Goal: Check status: Check status

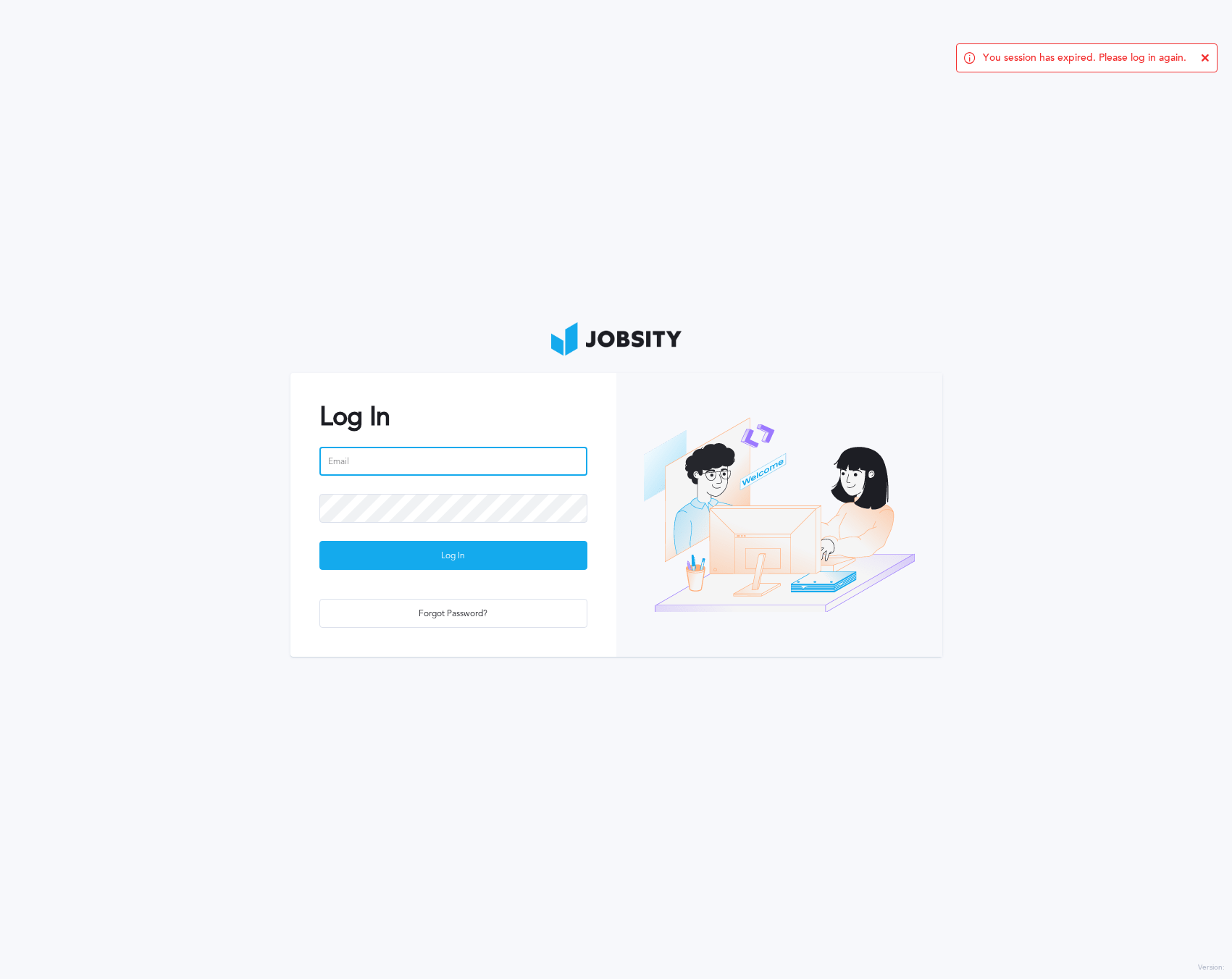
click at [546, 464] on input "email" at bounding box center [453, 462] width 268 height 29
click at [532, 456] on input "email" at bounding box center [453, 462] width 268 height 29
type input "[EMAIL_ADDRESS][PERSON_NAME][DOMAIN_NAME]"
click at [319, 541] on button "Log In" at bounding box center [453, 556] width 268 height 29
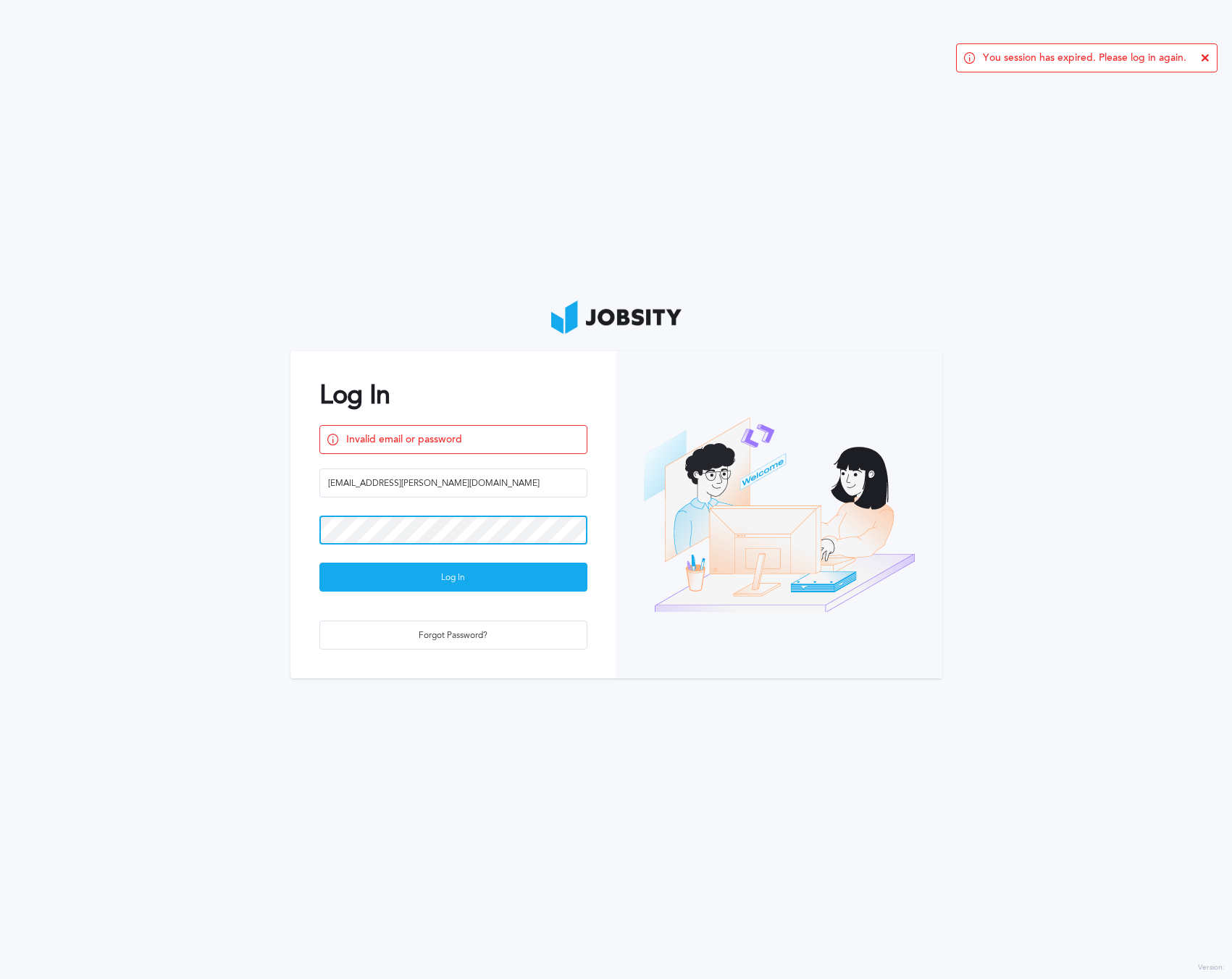
click at [0, 510] on html "You session has expired. Please log in again. Log In Invalid email or password …" at bounding box center [616, 490] width 1232 height 979
click at [319, 563] on button "Log In" at bounding box center [453, 577] width 268 height 29
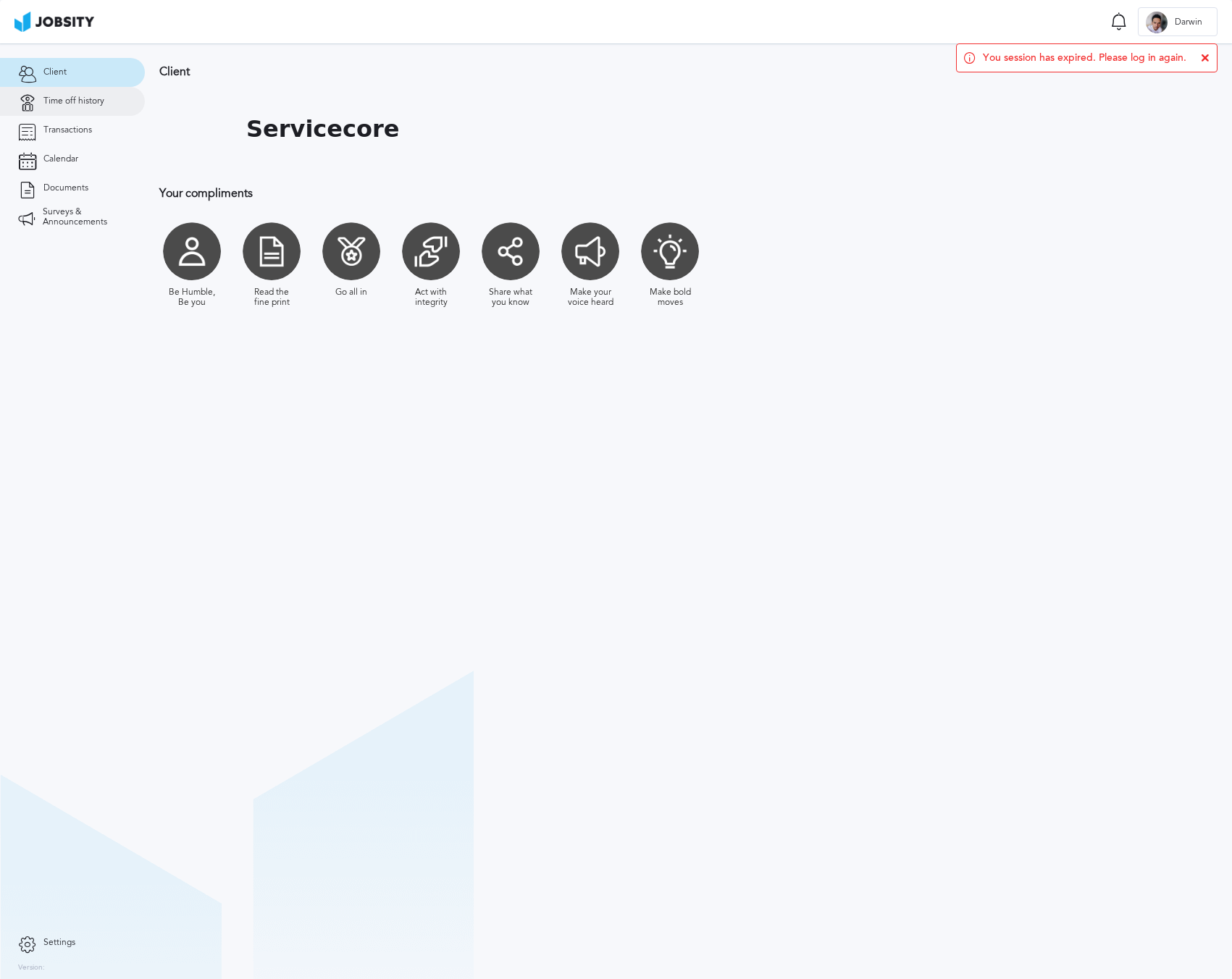
click at [82, 101] on span "Time off history" at bounding box center [73, 101] width 61 height 10
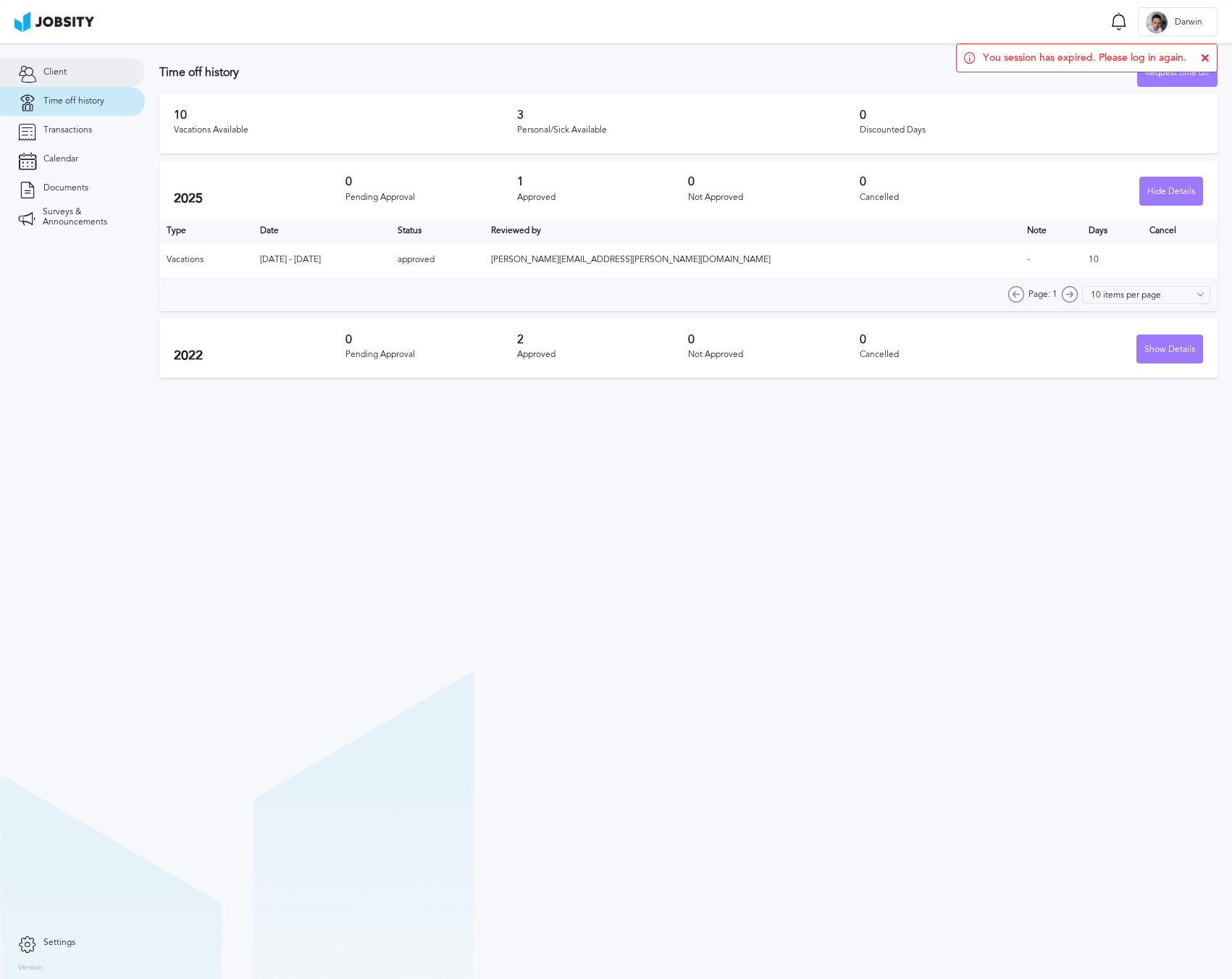
click at [79, 68] on link "Client" at bounding box center [72, 72] width 145 height 29
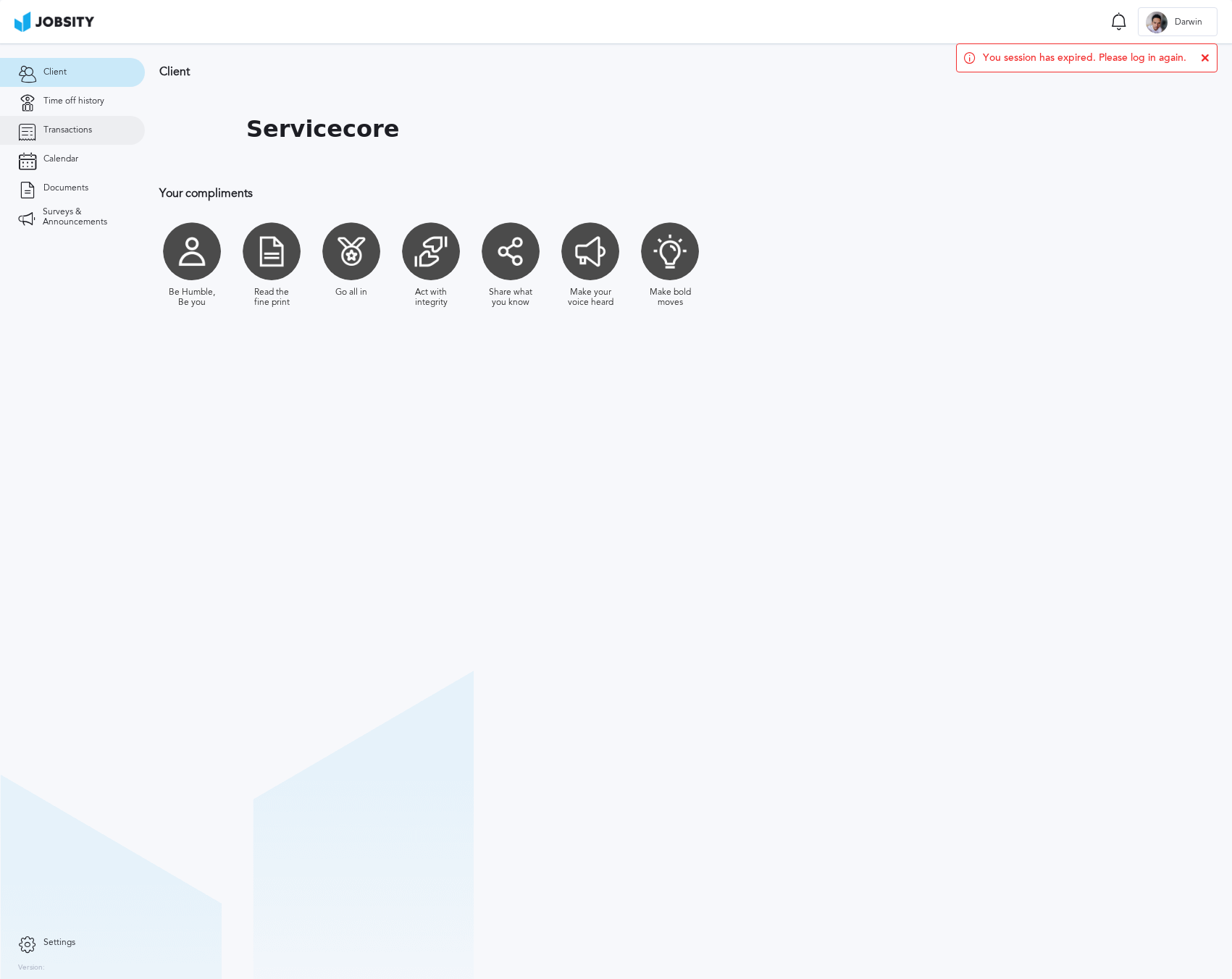
click at [89, 135] on link "Transactions" at bounding box center [72, 131] width 145 height 29
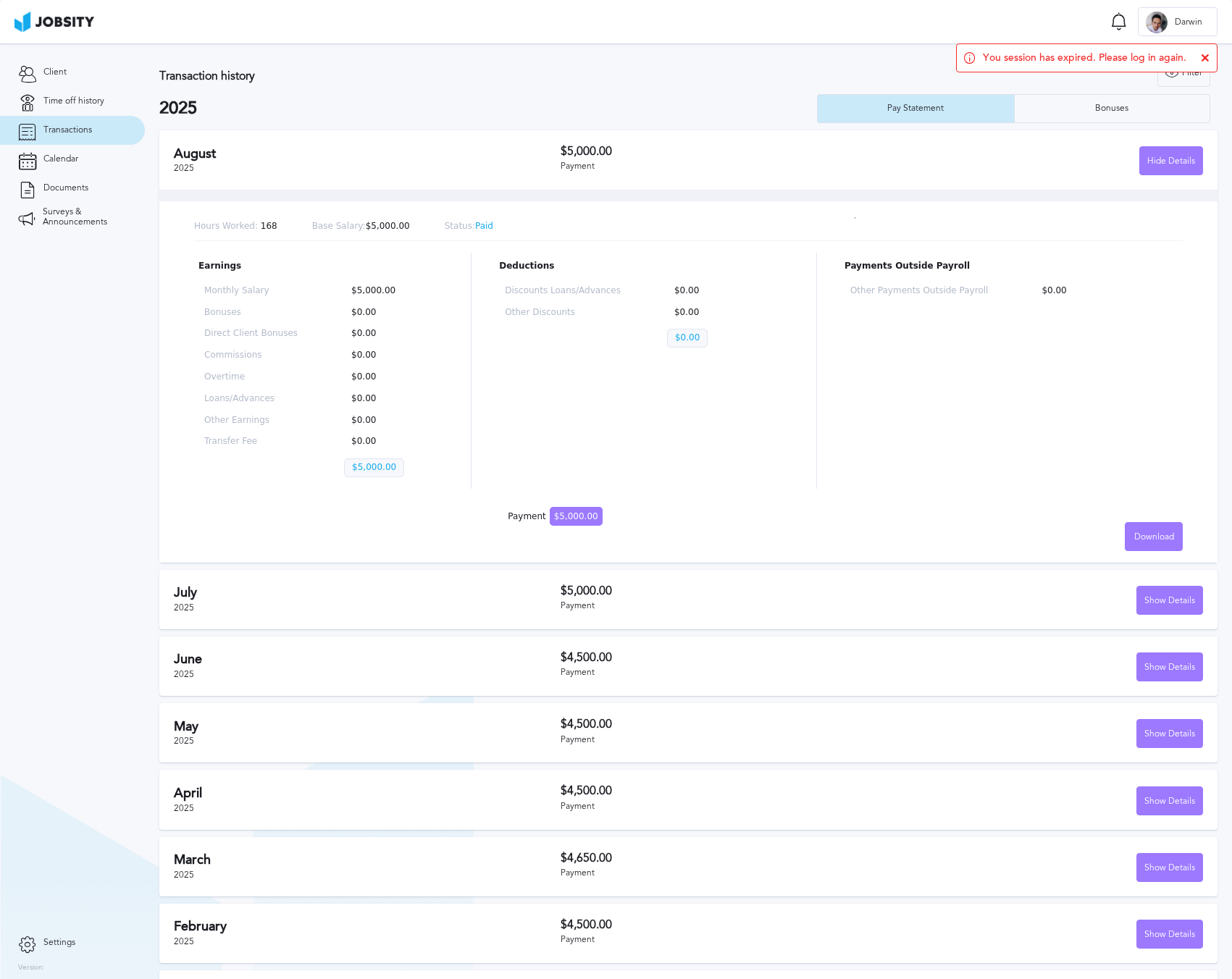
click at [574, 153] on h3 "$5,000.00" at bounding box center [721, 151] width 322 height 13
click at [1073, 99] on div "Bonuses" at bounding box center [1111, 109] width 195 height 29
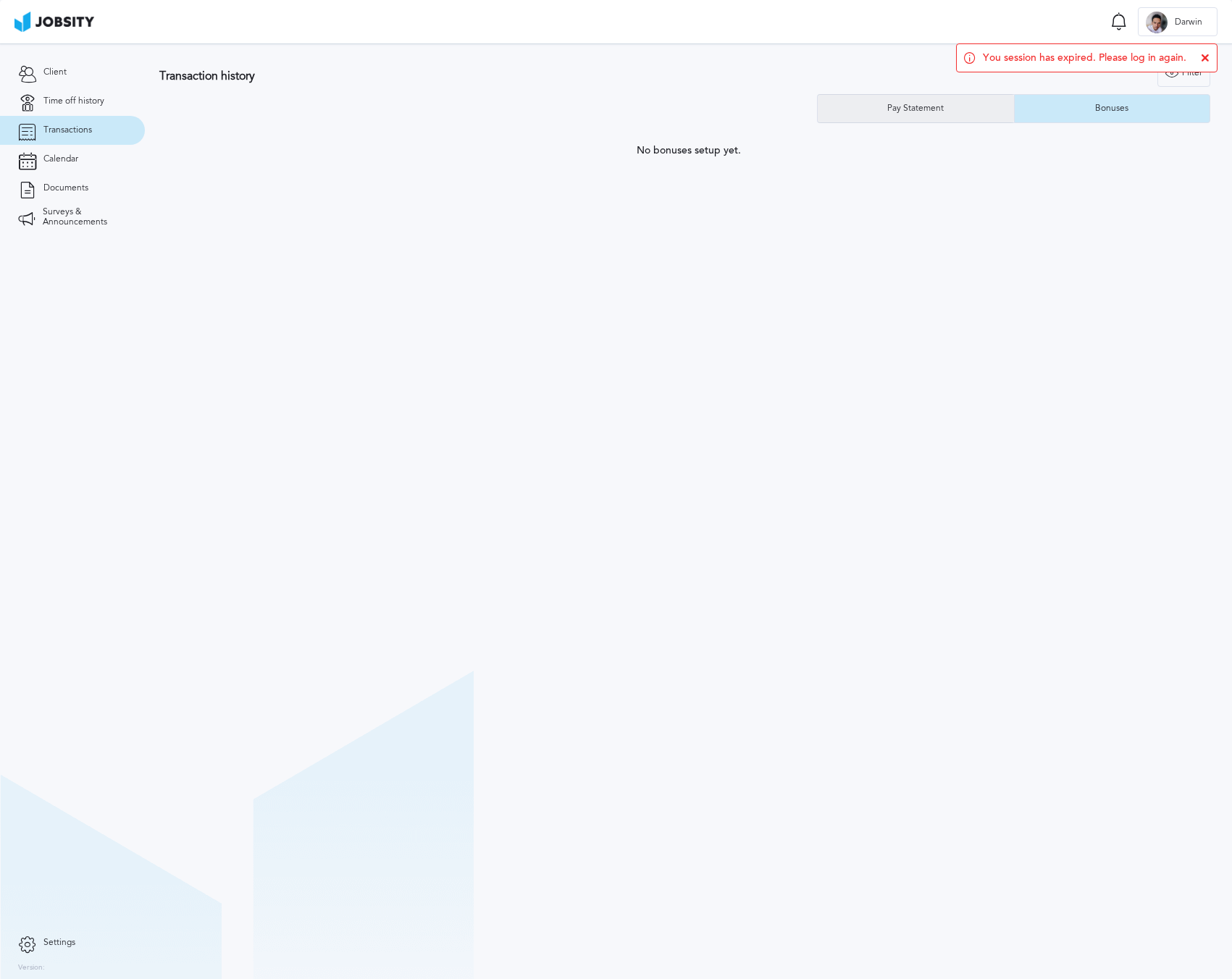
click at [960, 104] on div "Pay Statement" at bounding box center [915, 109] width 195 height 29
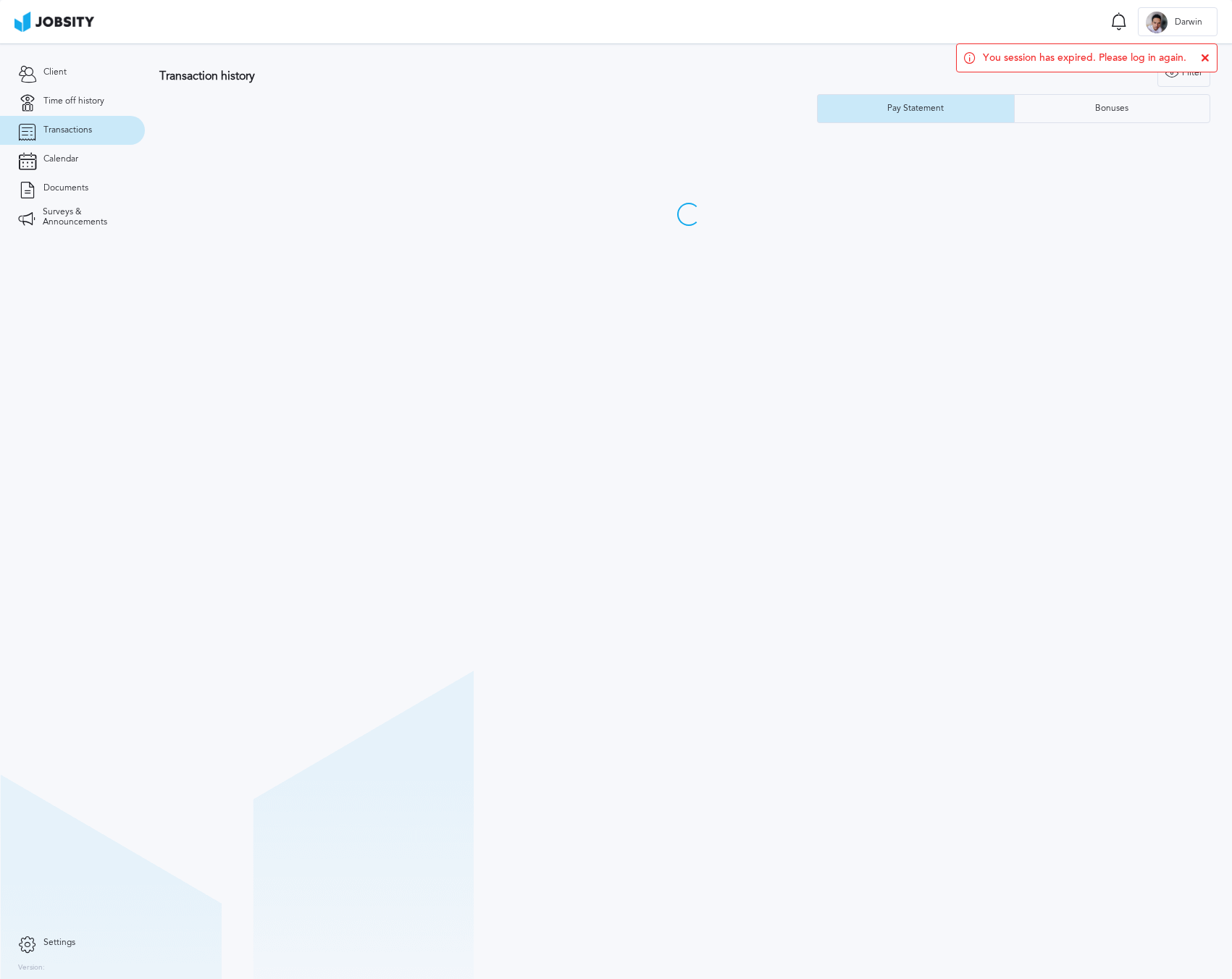
click at [1162, 48] on div "You session has expired. Please log in again." at bounding box center [1087, 58] width 262 height 29
click at [1206, 55] on icon at bounding box center [1204, 58] width 8 height 8
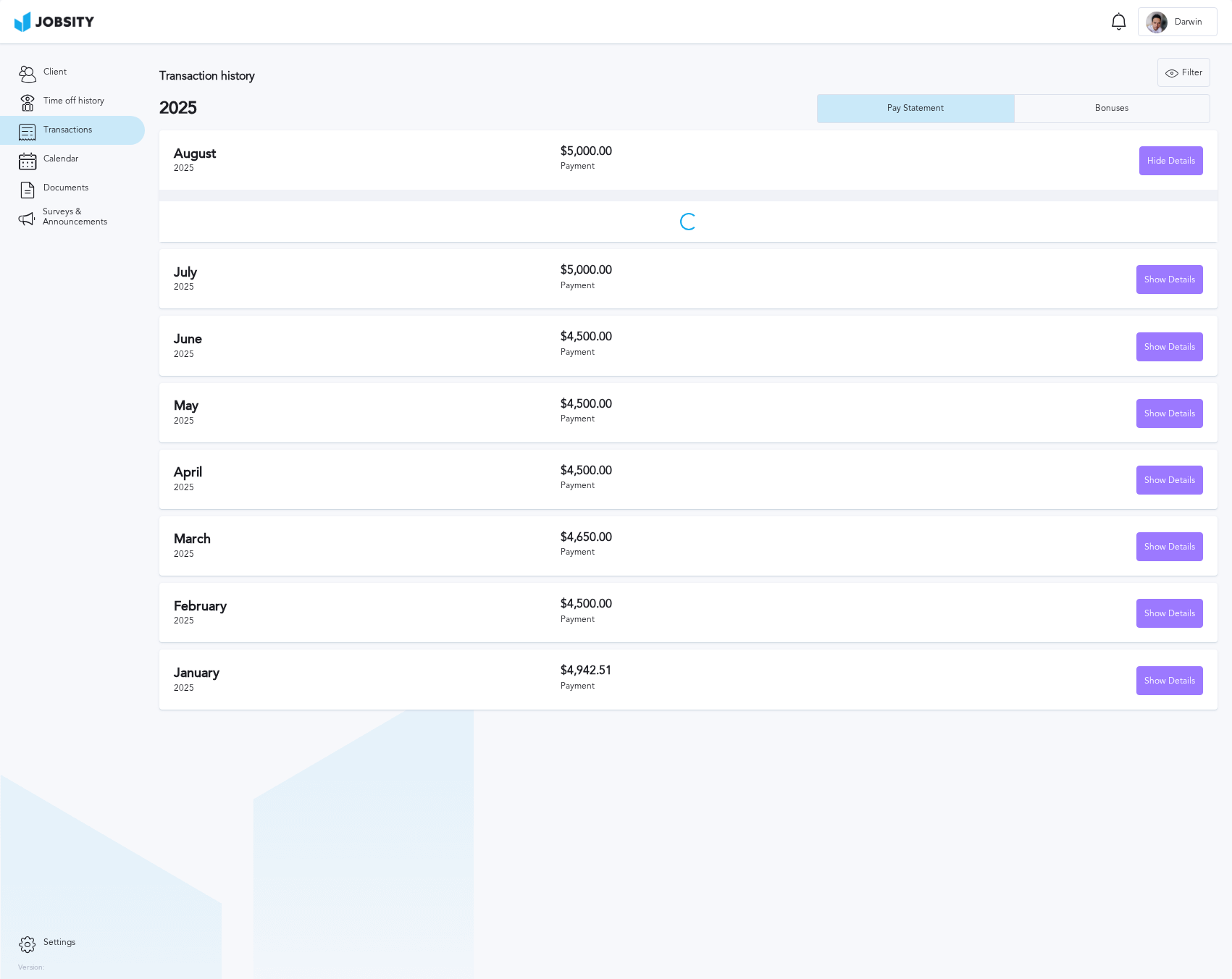
click at [758, 85] on div "Filter Years 2025 2024 2023 2022" at bounding box center [972, 72] width 476 height 29
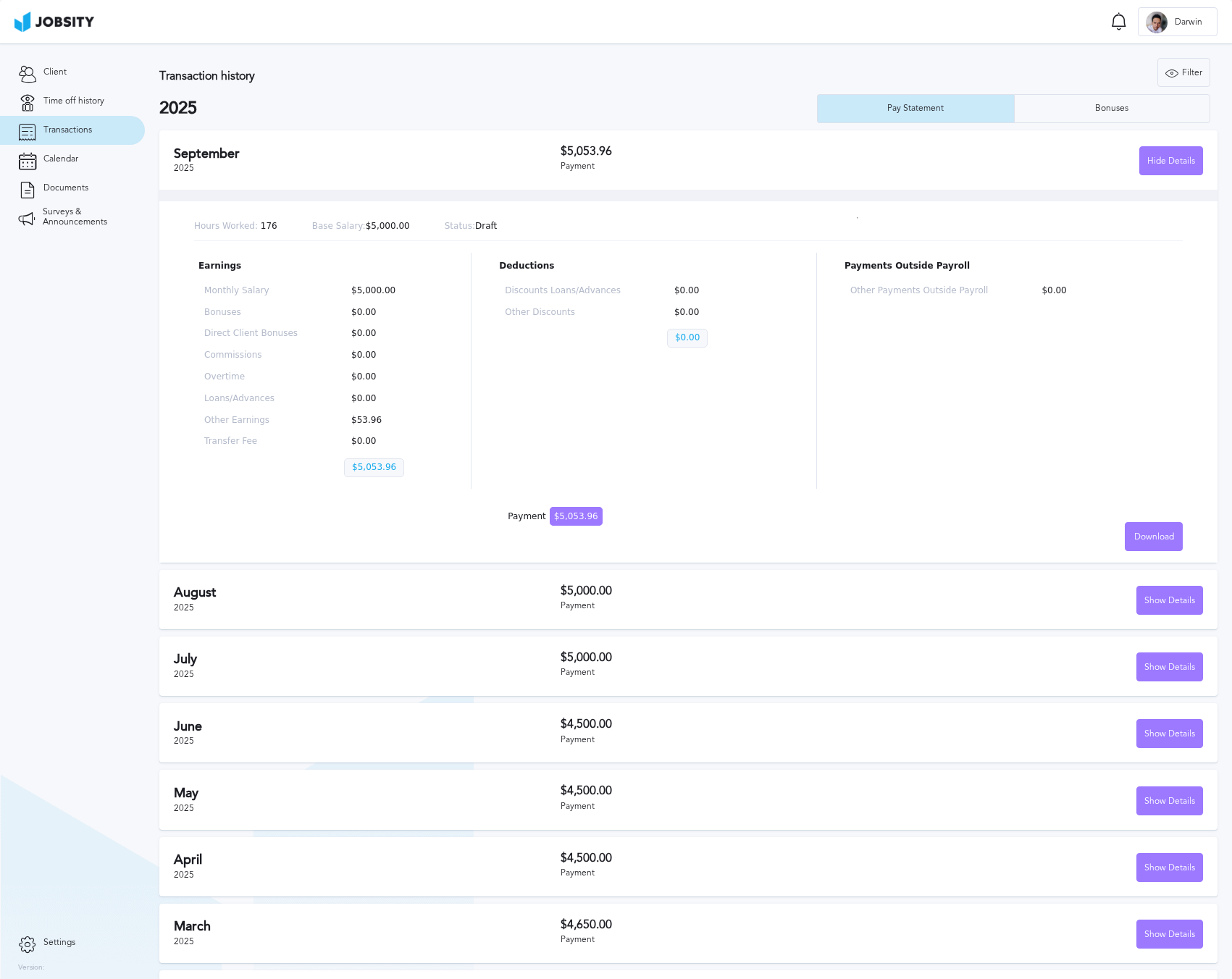
click at [390, 130] on div "[DATE] $5,053.96 Payment Hide Details" at bounding box center [688, 159] width 1058 height 59
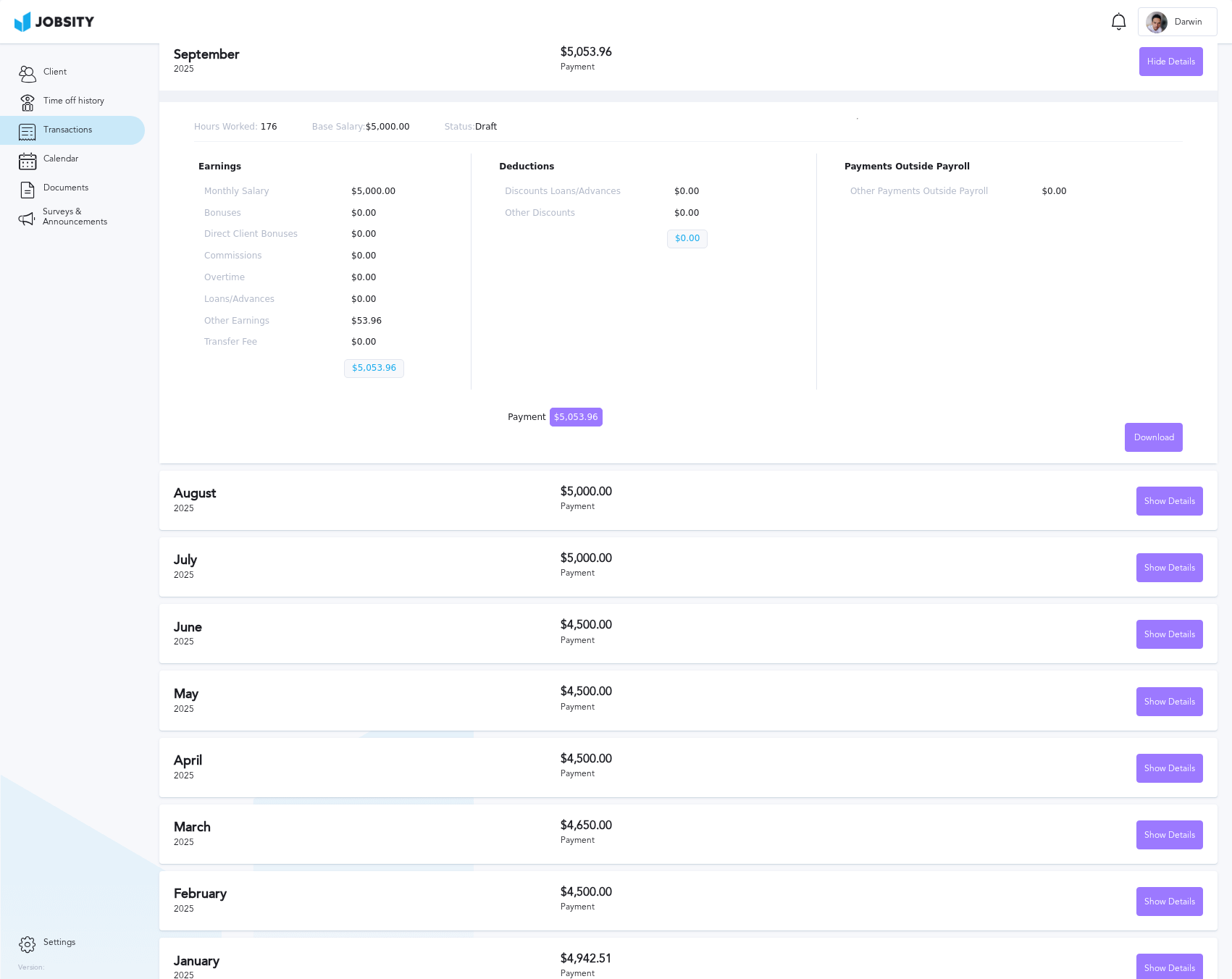
scroll to position [125, 0]
